Goal: Find specific fact: Find specific fact

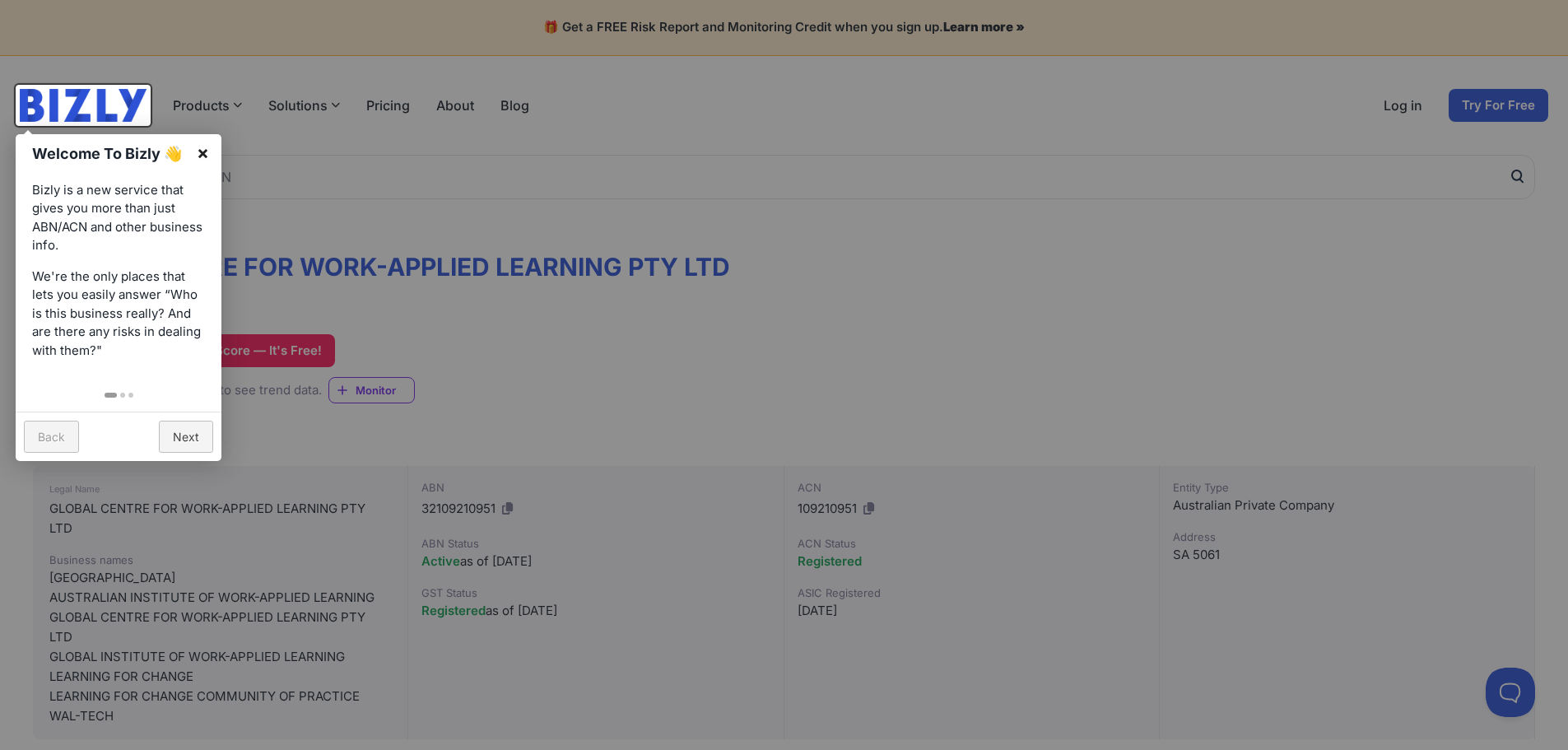
click at [203, 150] on link "×" at bounding box center [202, 152] width 37 height 37
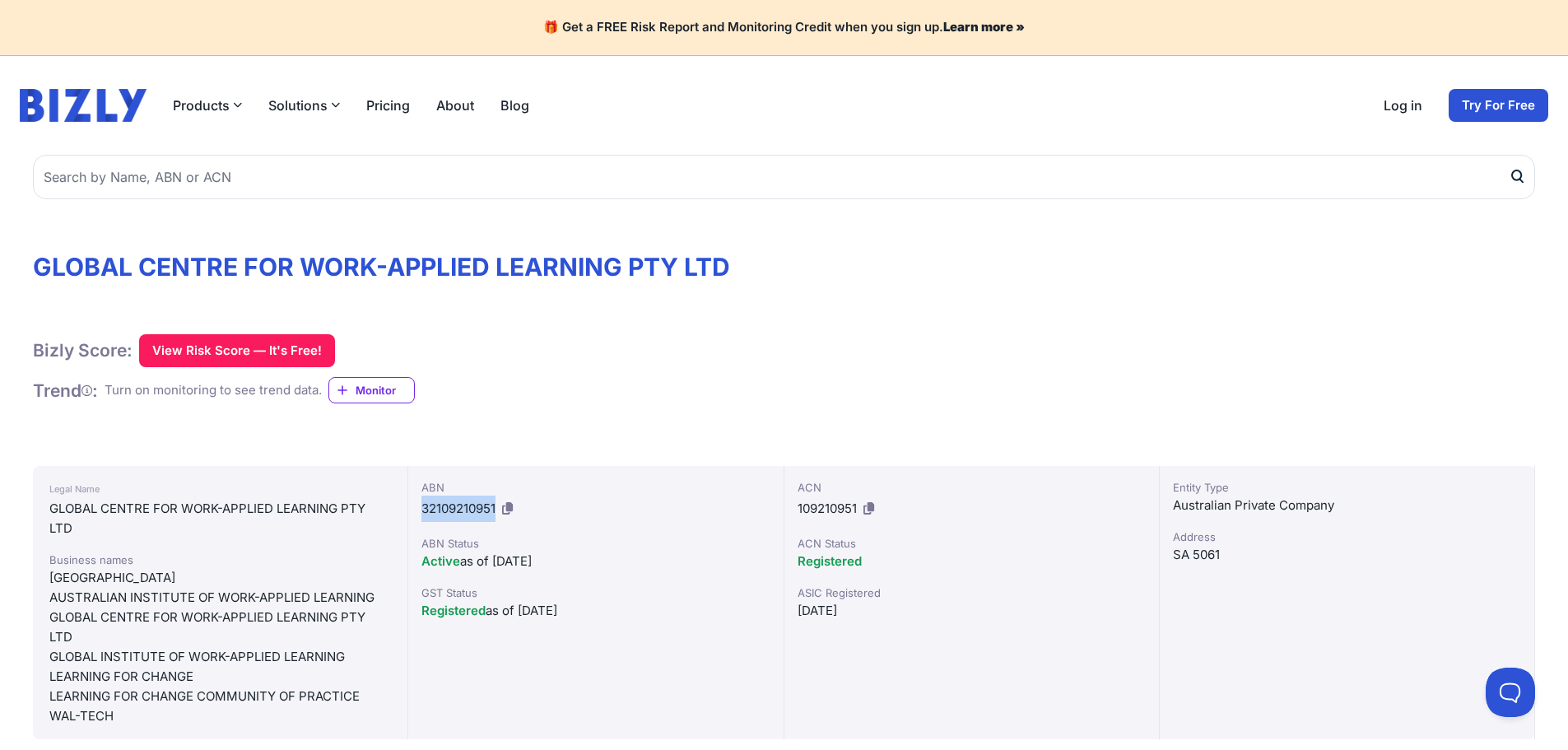
drag, startPoint x: 497, startPoint y: 507, endPoint x: 413, endPoint y: 502, distance: 84.1
click at [413, 502] on div "ABN 32109210951 ABN Status Active as of [DATE] GST Status Registered as of [DAT…" at bounding box center [596, 603] width 376 height 274
copy span "32109210951"
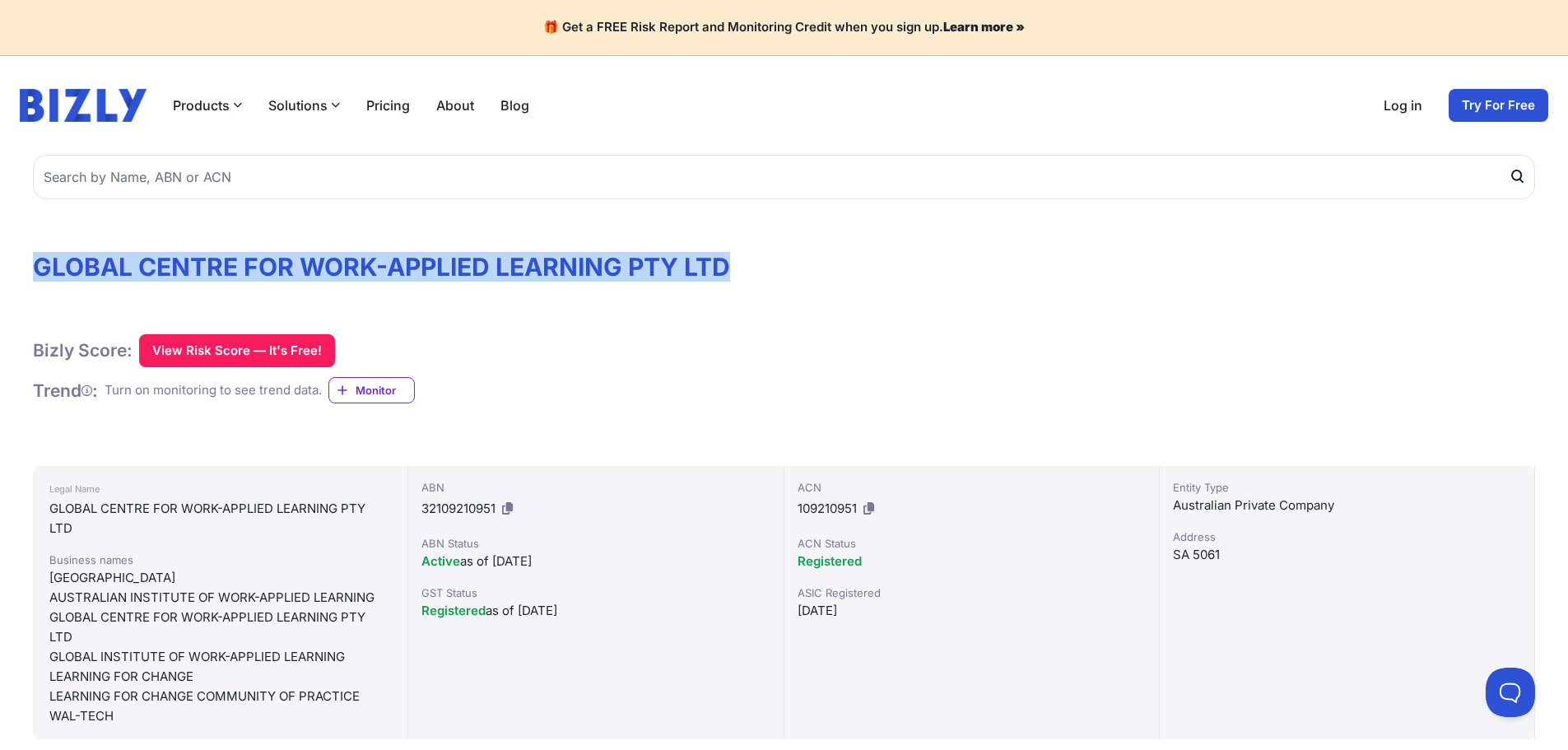
drag, startPoint x: 759, startPoint y: 270, endPoint x: 18, endPoint y: 238, distance: 741.7
copy h1 "GLOBAL CENTRE FOR WORK-APPLIED LEARNING PTY LTD"
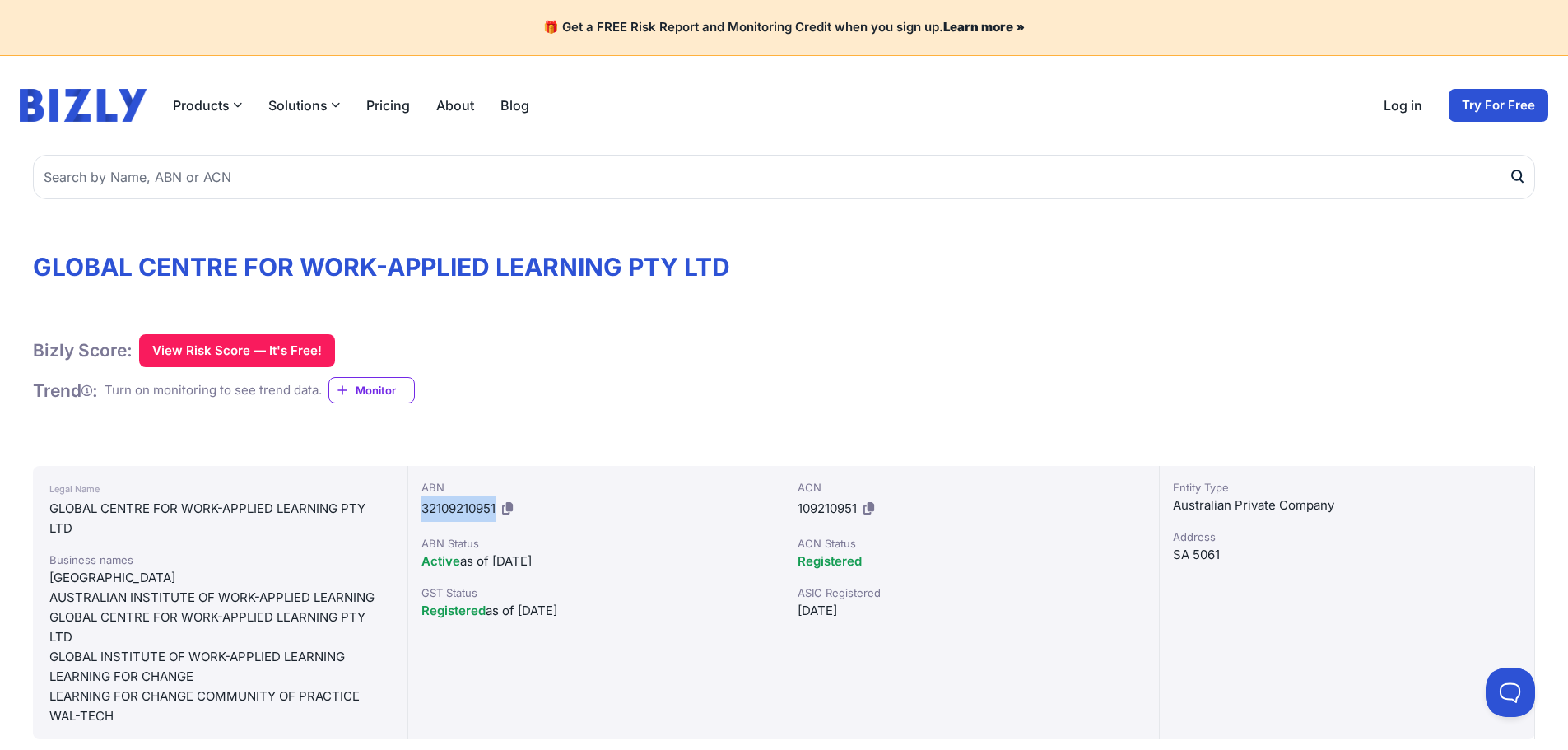
drag, startPoint x: 499, startPoint y: 509, endPoint x: 421, endPoint y: 507, distance: 78.0
click at [421, 507] on div "ABN 32109210951" at bounding box center [595, 501] width 348 height 43
copy span "32109210951"
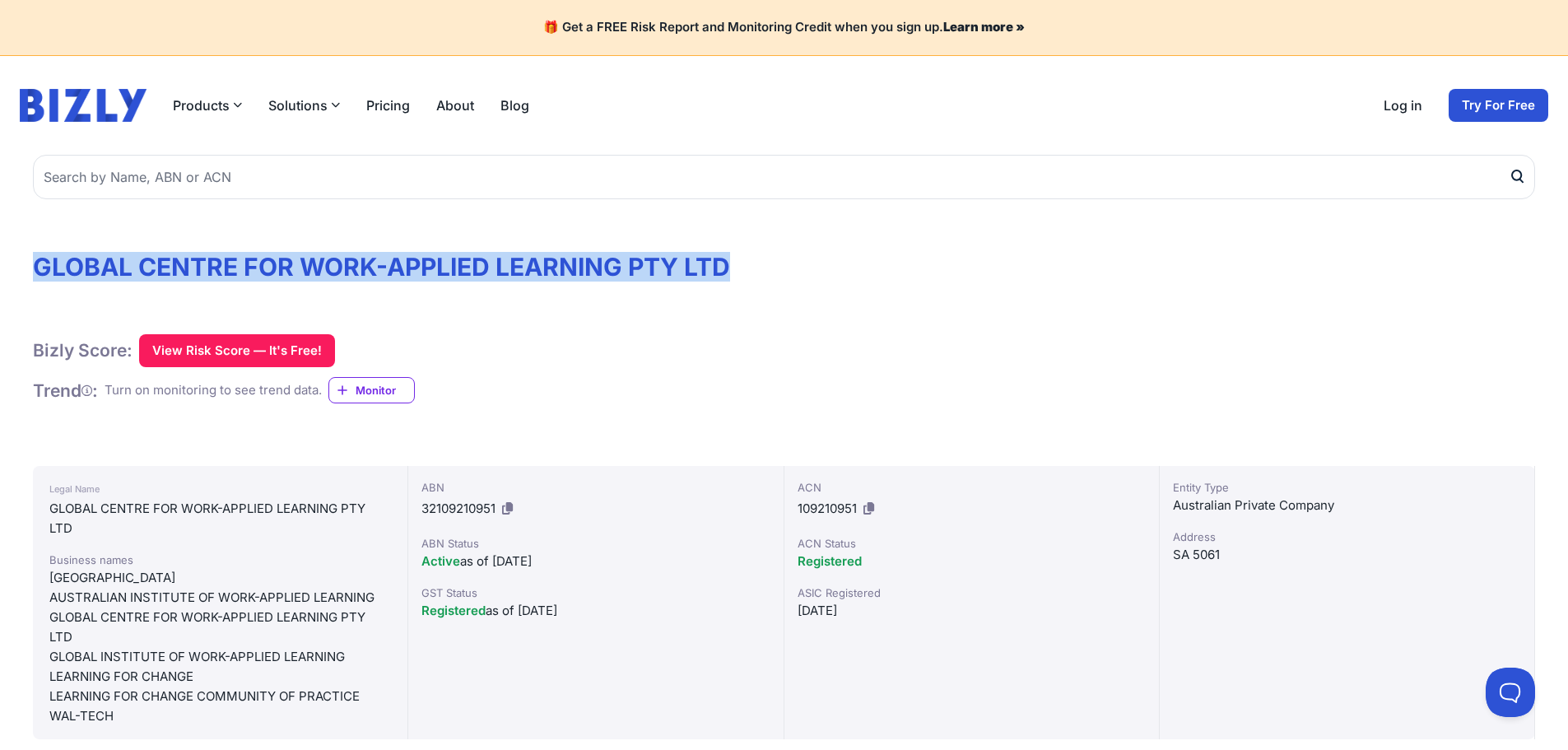
drag, startPoint x: 740, startPoint y: 264, endPoint x: 39, endPoint y: 253, distance: 701.1
click at [39, 253] on h1 "GLOBAL CENTRE FOR WORK-APPLIED LEARNING PTY LTD" at bounding box center [784, 267] width 1503 height 30
copy h1 "GLOBAL CENTRE FOR WORK-APPLIED LEARNING PTY LTD"
